Goal: Transaction & Acquisition: Purchase product/service

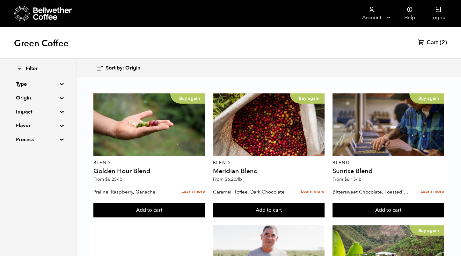
click at [431, 42] on span "Cart" at bounding box center [432, 43] width 11 height 8
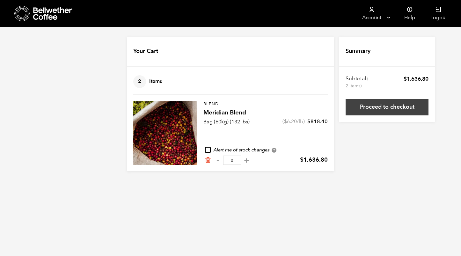
click at [380, 109] on link "Proceed to checkout" at bounding box center [387, 107] width 83 height 17
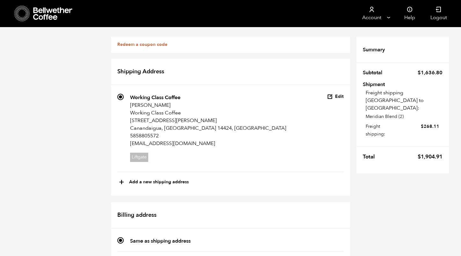
scroll to position [273, 0]
